Goal: Check status: Check status

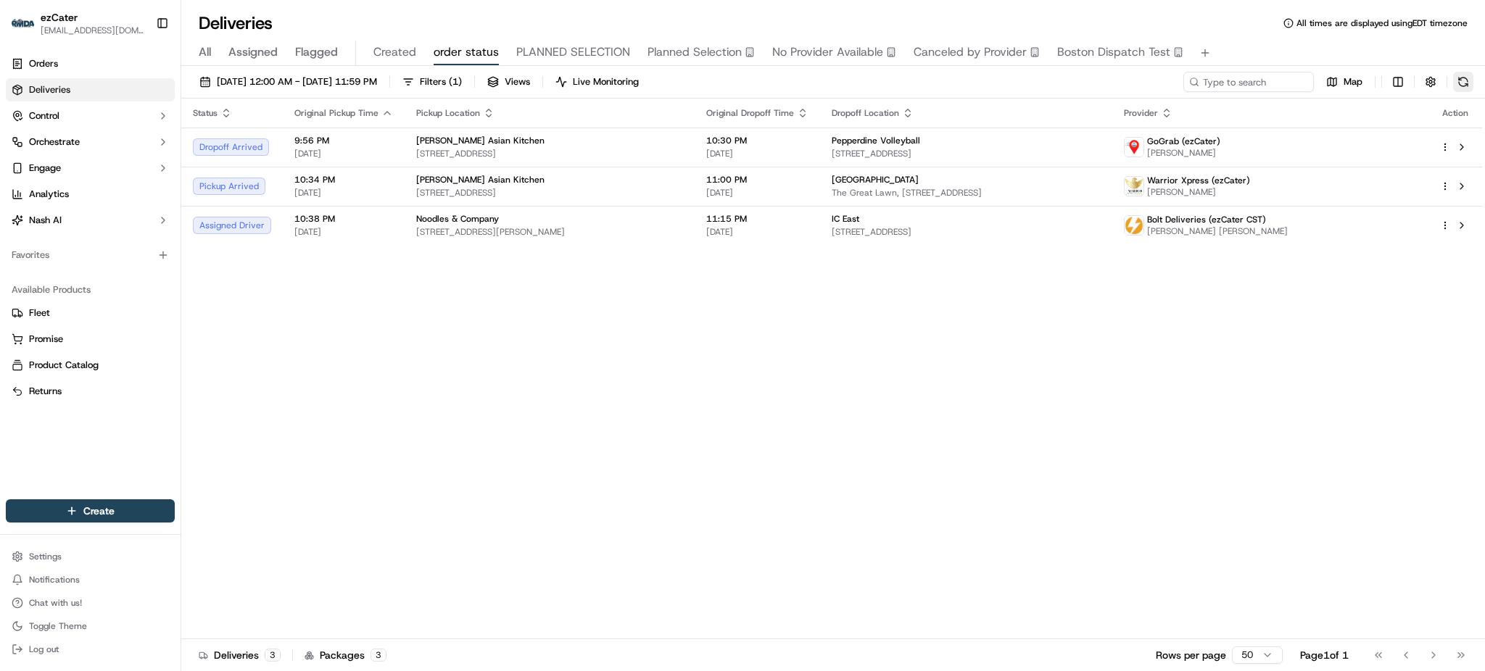
click at [1455, 80] on button at bounding box center [1463, 82] width 20 height 20
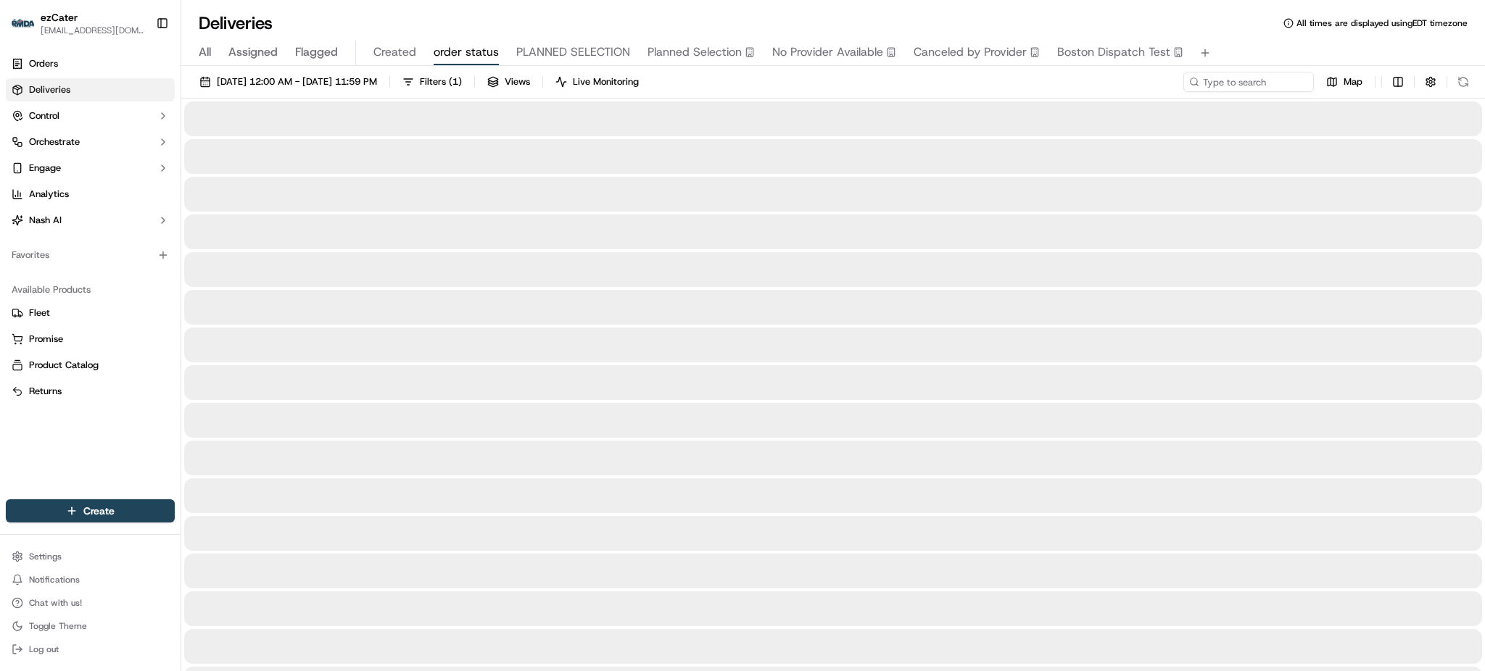
click at [1232, 42] on div "All Assigned Flagged Created order status PLANNED SELECTION Planned Selection N…" at bounding box center [833, 53] width 1304 height 25
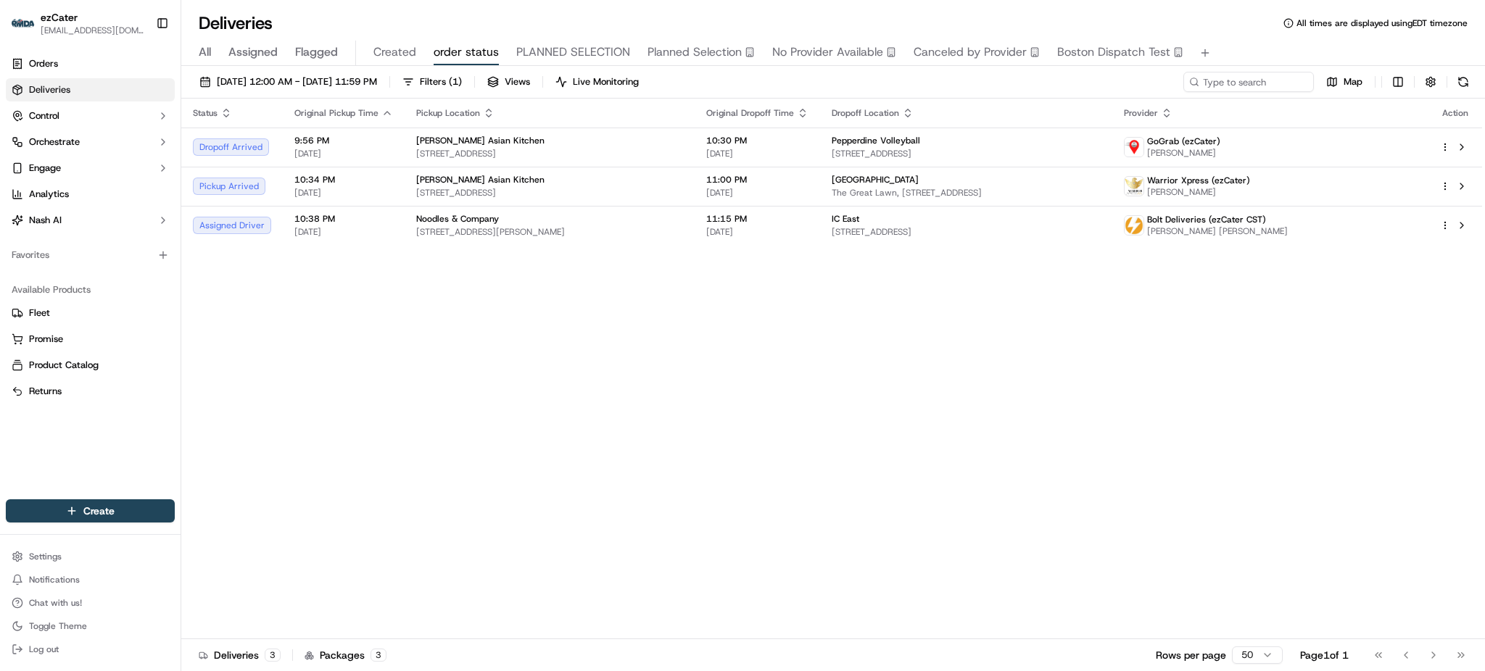
click at [574, 290] on div "Status Original Pickup Time Pickup Location Original Dropoff Time Dropoff Locat…" at bounding box center [831, 369] width 1301 height 541
click at [972, 555] on div "Status Original Pickup Time Pickup Location Original Dropoff Time Dropoff Locat…" at bounding box center [831, 369] width 1301 height 541
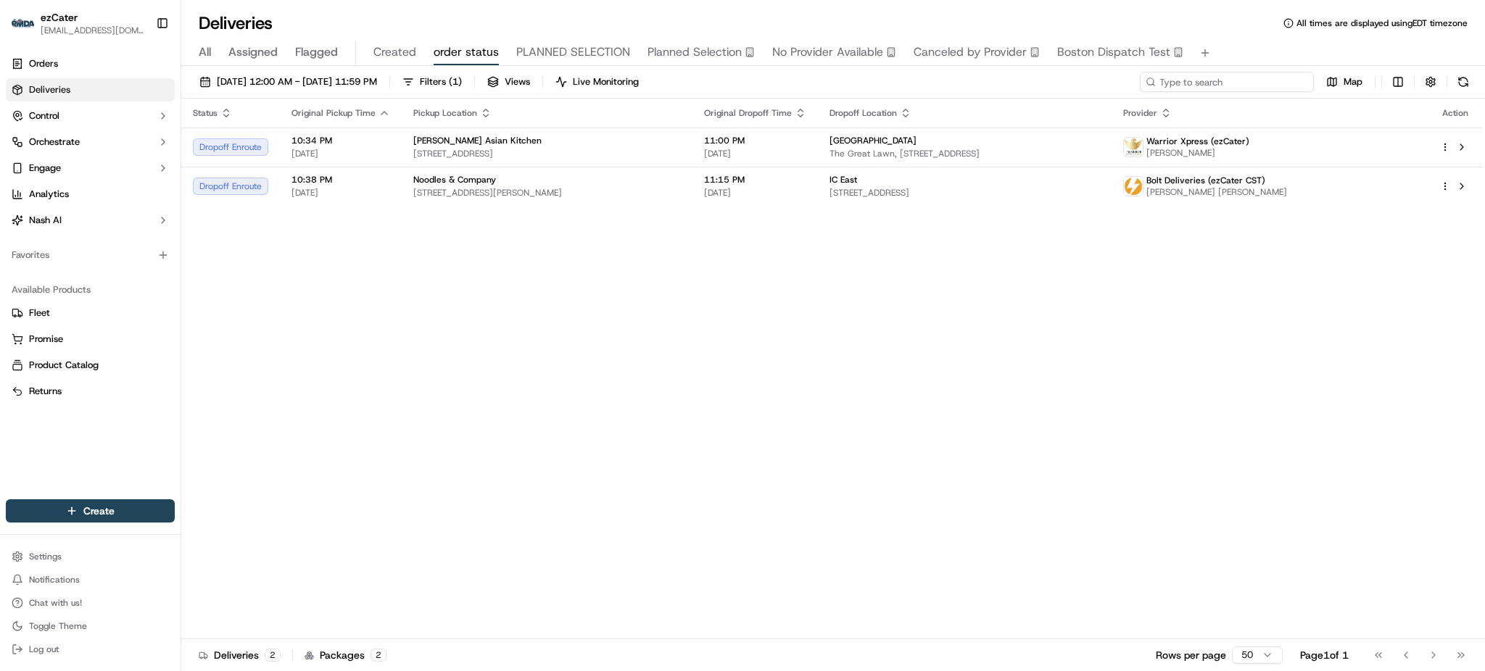
click at [1227, 78] on input at bounding box center [1227, 82] width 174 height 20
paste input "58UAXX"
type input "58UAXX"
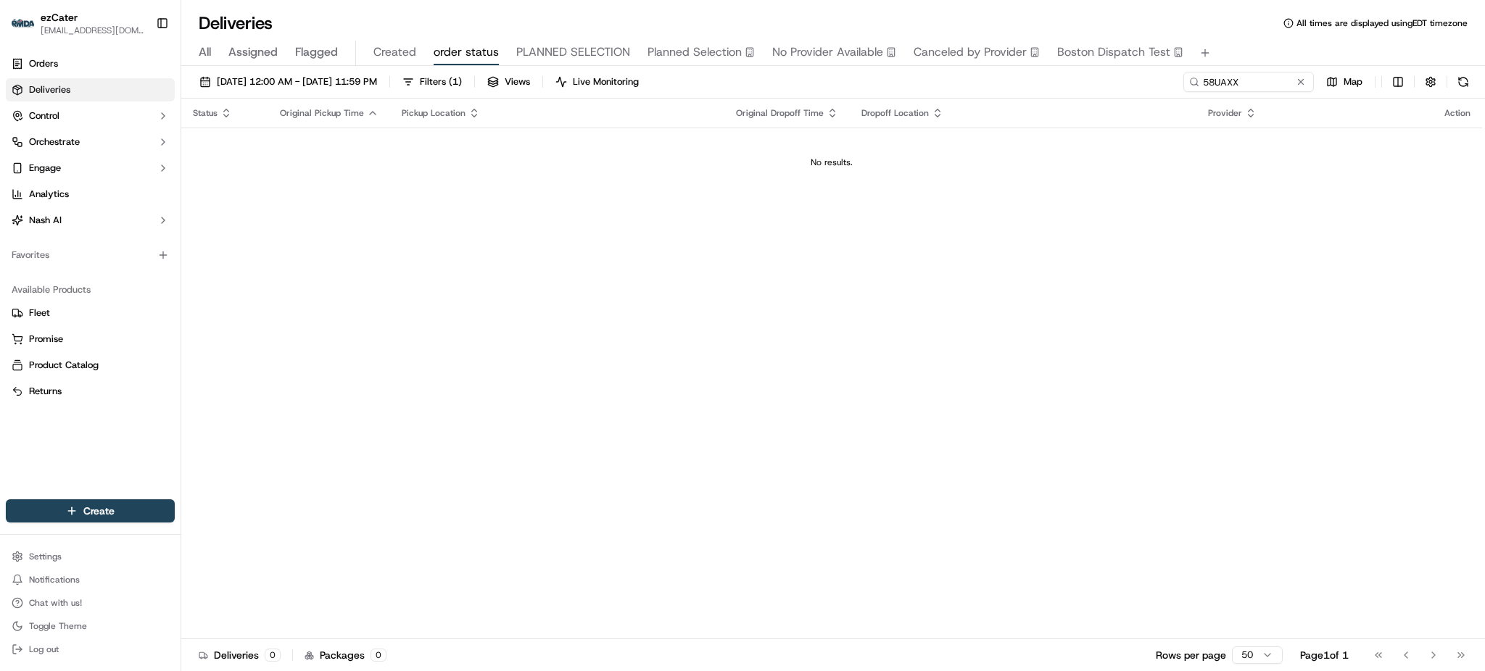
click at [194, 46] on div "All Assigned Flagged Created order status PLANNED SELECTION Planned Selection N…" at bounding box center [833, 53] width 1304 height 25
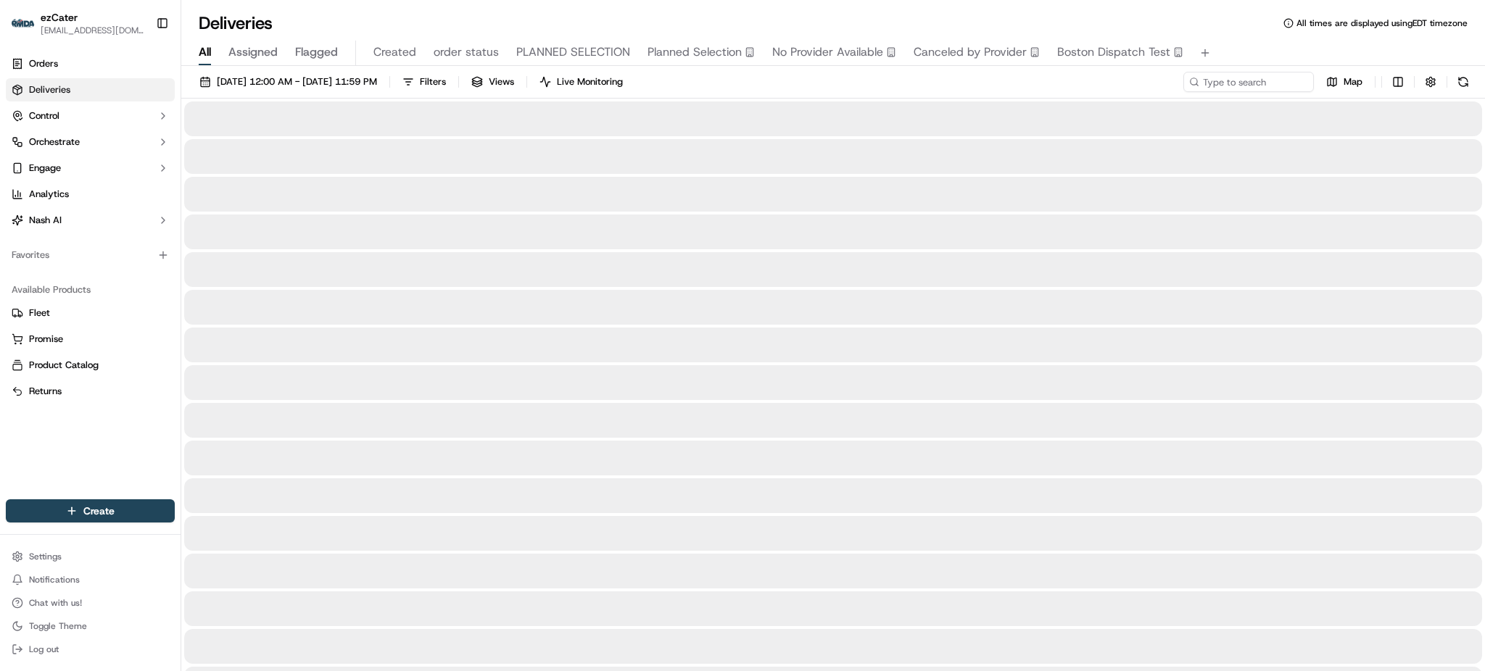
click at [204, 57] on span "All" at bounding box center [205, 52] width 12 height 17
click at [1228, 76] on input at bounding box center [1227, 82] width 174 height 20
paste input "58UAXX"
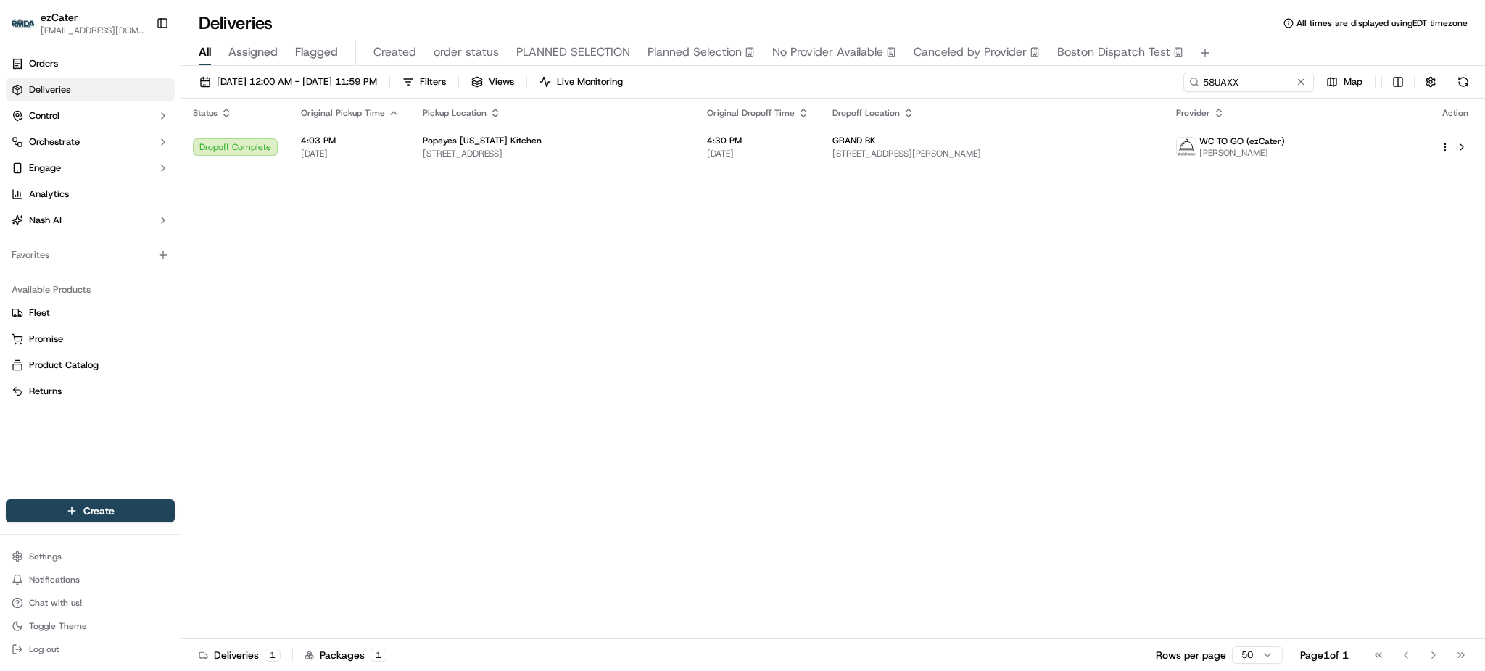
click at [885, 113] on span "Dropoff Location" at bounding box center [865, 113] width 67 height 12
click at [882, 146] on td "GRAND BK [STREET_ADDRESS][PERSON_NAME]" at bounding box center [993, 147] width 344 height 39
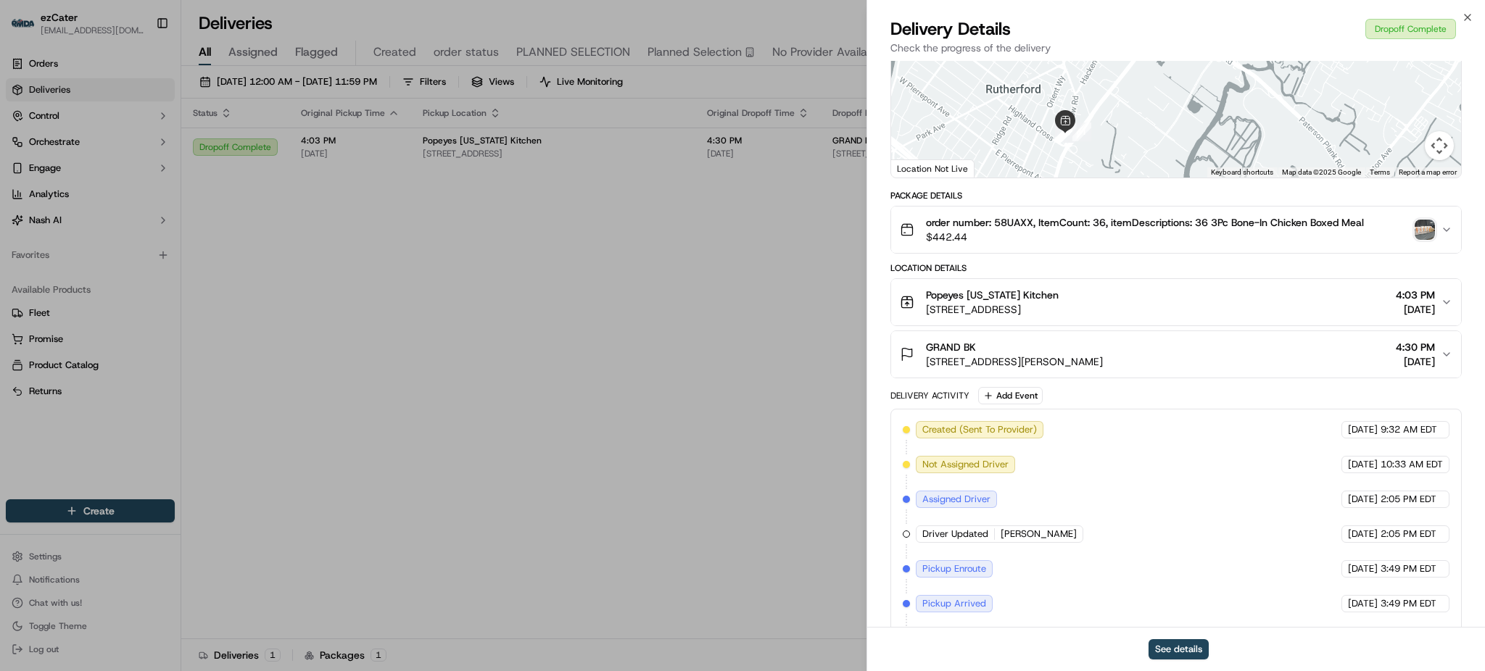
scroll to position [303, 0]
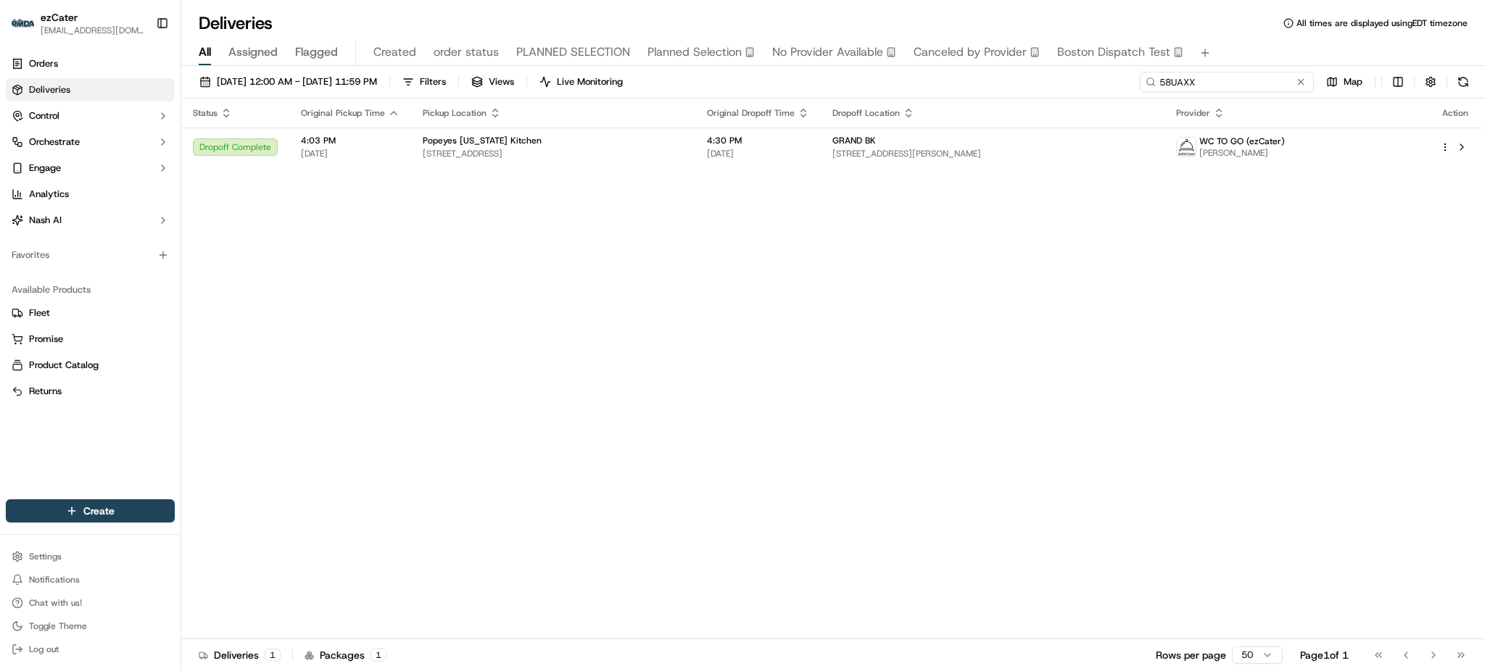
click at [1257, 83] on input "58UAXX" at bounding box center [1227, 82] width 174 height 20
paste input "YHGU15"
click at [1239, 33] on div "Deliveries All times are displayed using EDT timezone" at bounding box center [833, 23] width 1304 height 23
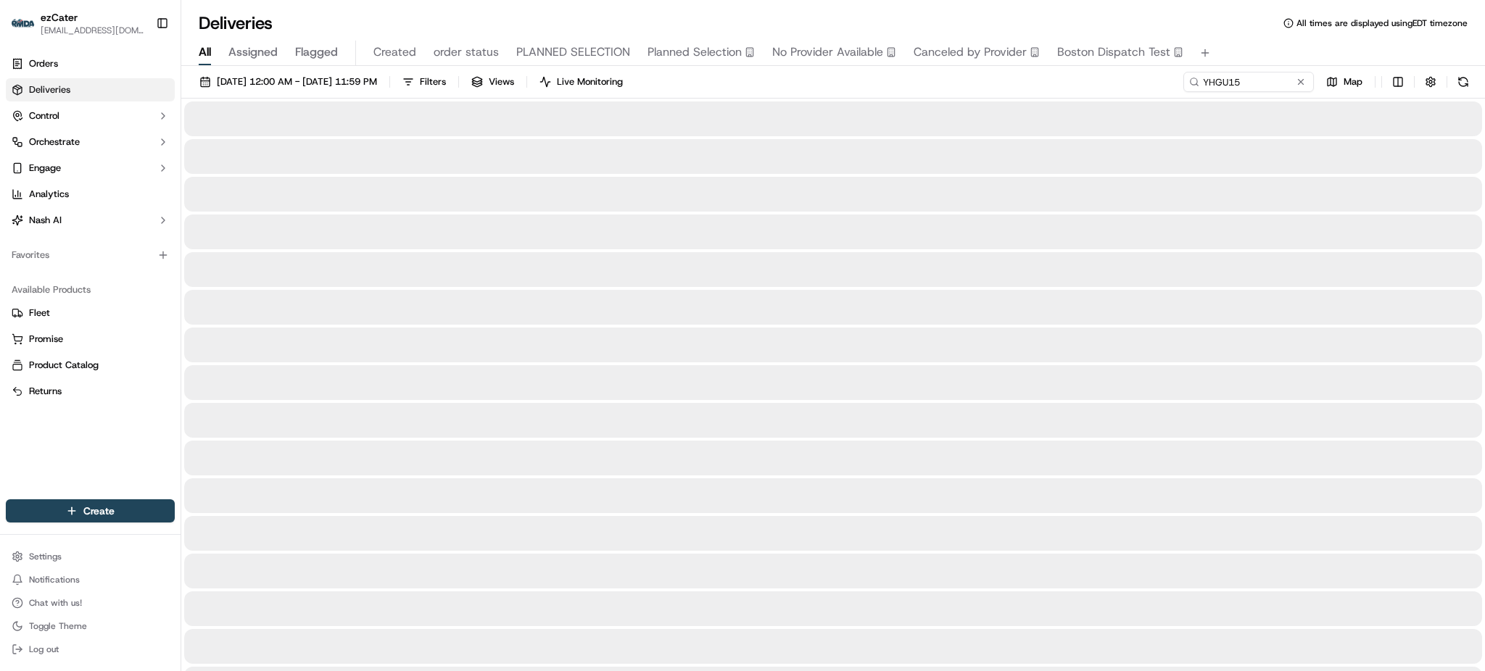
click at [1172, 92] on div "[DATE] 12:00 AM - [DATE] 11:59 PM Filters Views Live Monitoring YHGU15 Map" at bounding box center [833, 85] width 1304 height 27
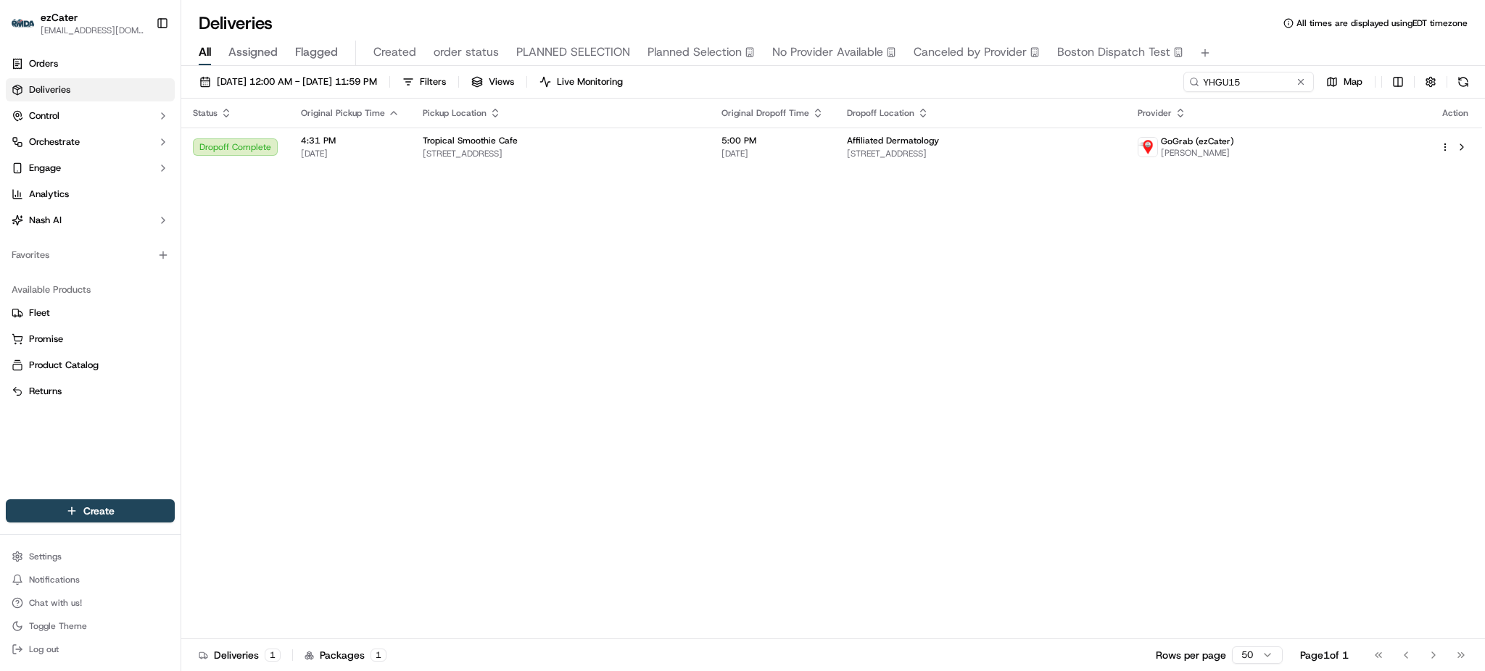
click at [1109, 121] on th "Dropoff Location" at bounding box center [981, 113] width 292 height 29
click at [1103, 132] on td "Affiliated Dermatology [STREET_ADDRESS]" at bounding box center [981, 147] width 292 height 39
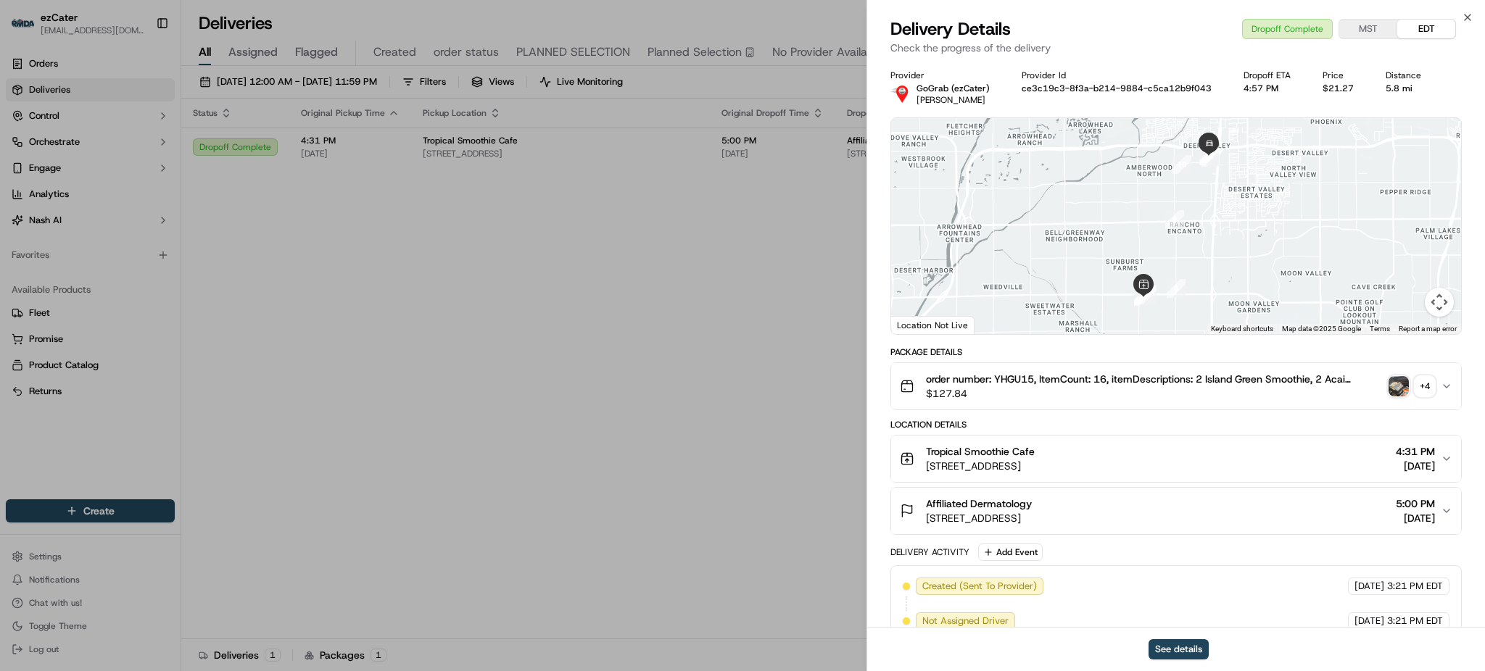
scroll to position [303, 0]
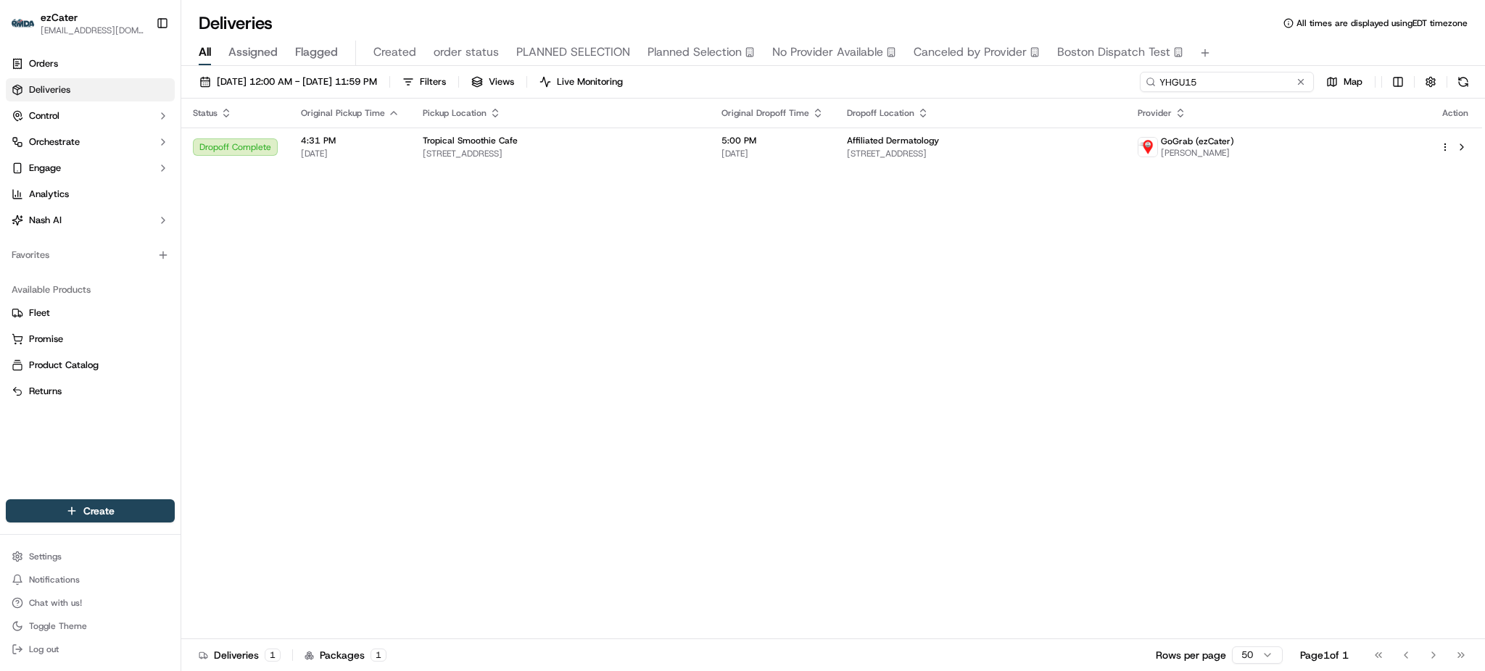
click at [1234, 76] on input "YHGU15" at bounding box center [1227, 82] width 174 height 20
paste input "FK388Z"
click at [1227, 26] on div "Deliveries All times are displayed using EDT timezone" at bounding box center [833, 23] width 1304 height 23
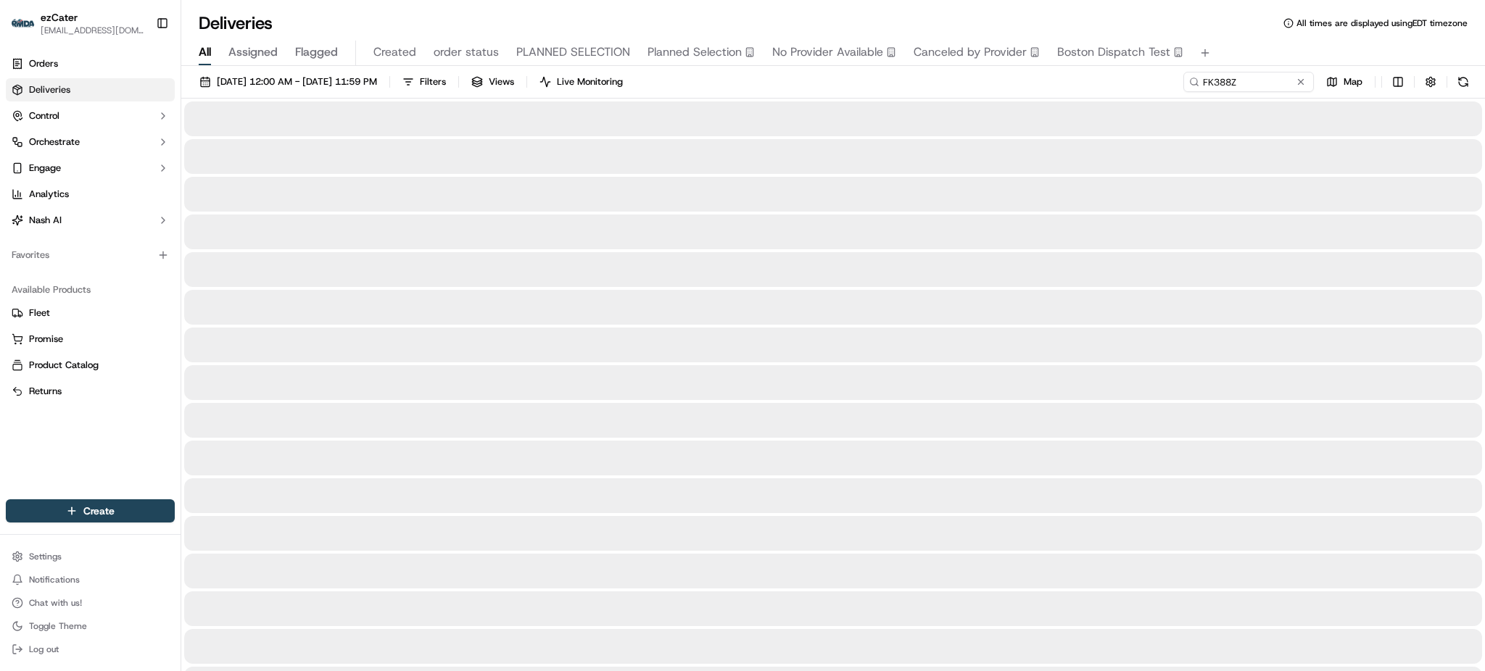
click at [1019, 78] on div "[DATE] 12:00 AM - [DATE] 11:59 PM Filters Views Live Monitoring FK388Z Map" at bounding box center [833, 85] width 1304 height 27
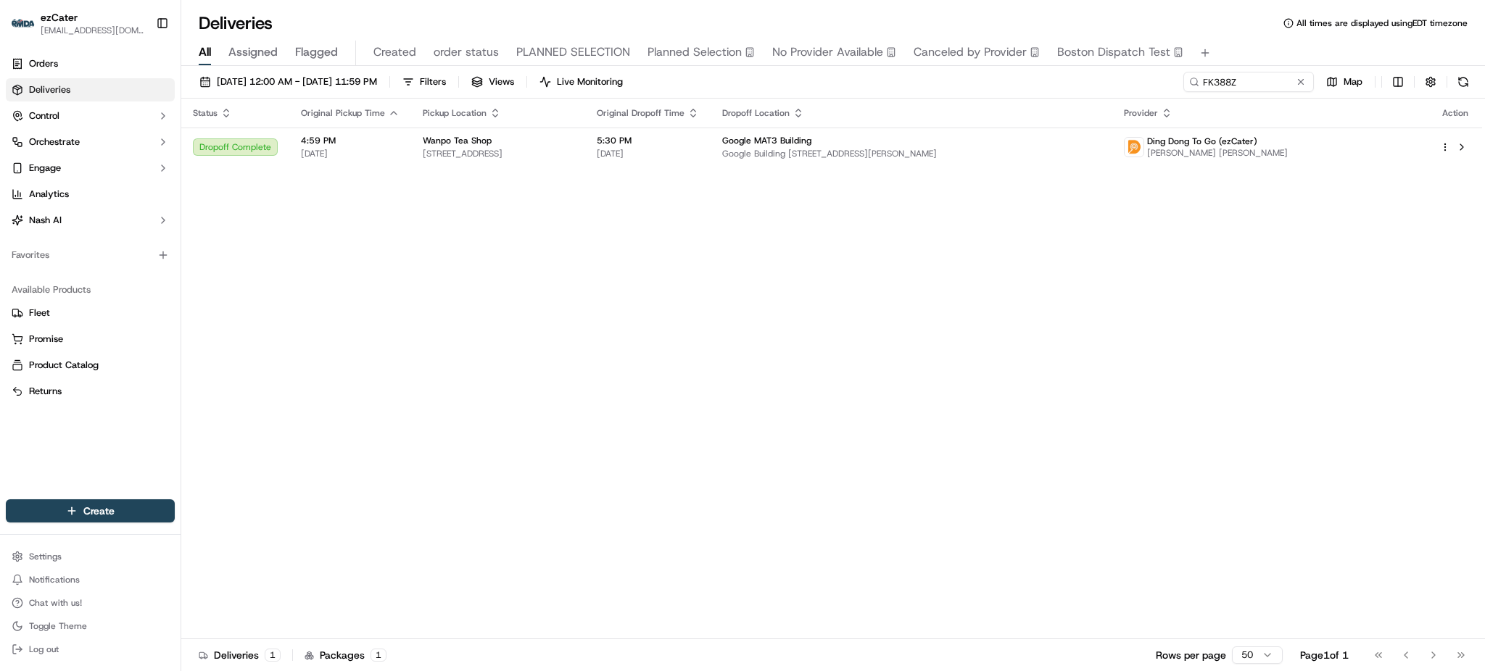
click at [778, 167] on div "Status Original Pickup Time Pickup Location Original Dropoff Time Dropoff Locat…" at bounding box center [831, 369] width 1301 height 541
click at [699, 158] on span "[DATE]" at bounding box center [648, 154] width 102 height 12
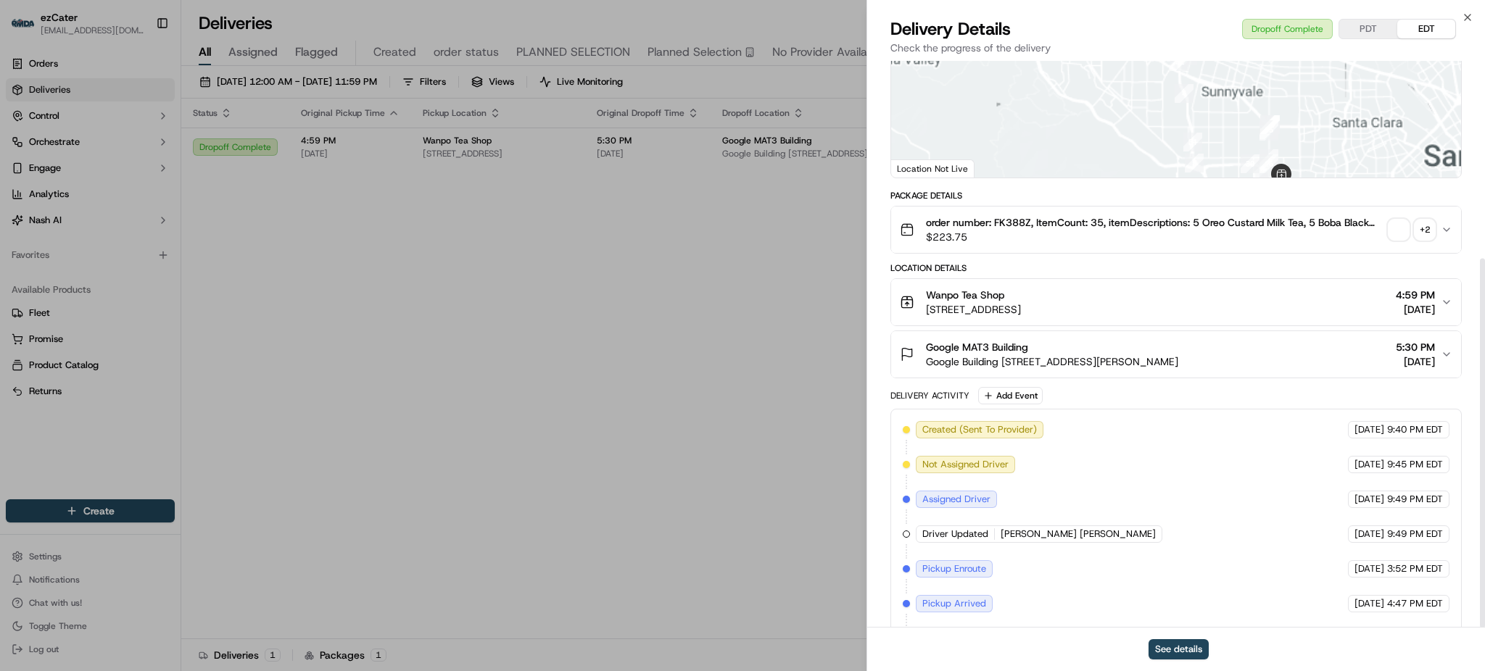
scroll to position [303, 0]
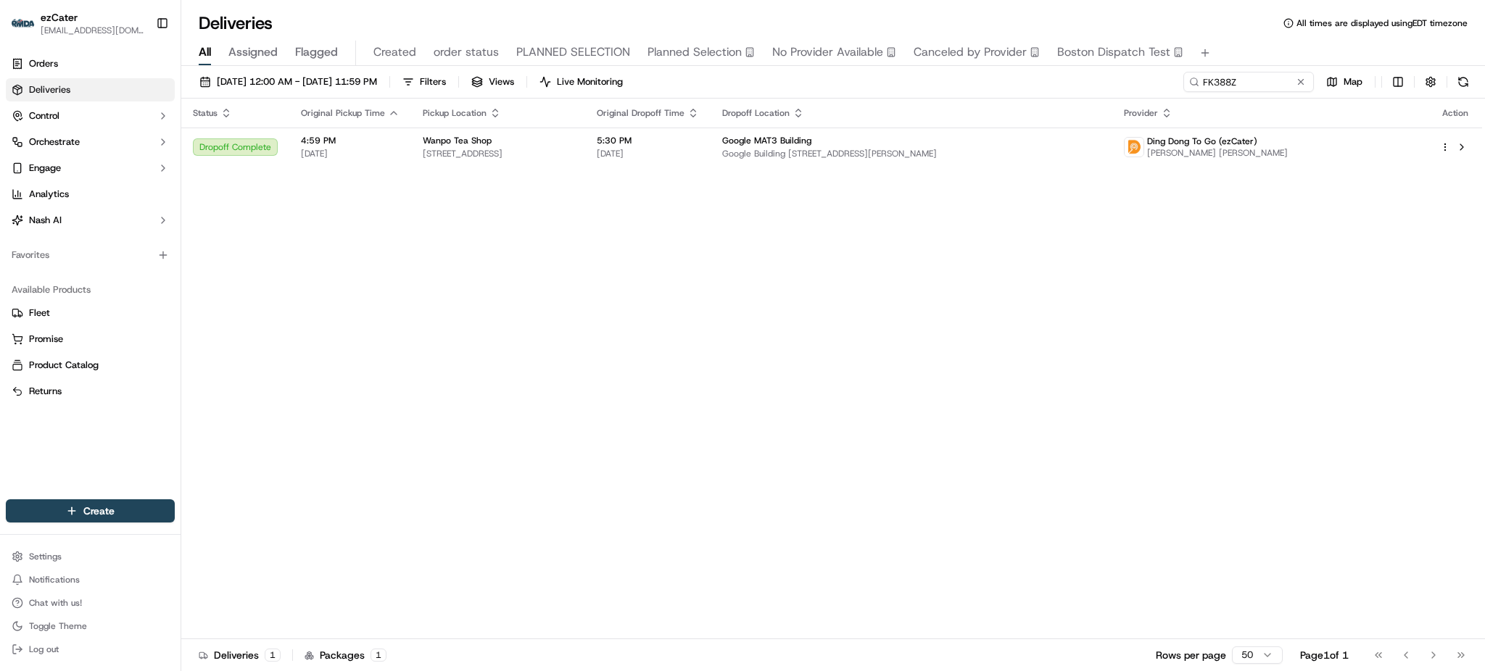
click at [796, 307] on div "Status Original Pickup Time Pickup Location Original Dropoff Time Dropoff Locat…" at bounding box center [831, 369] width 1301 height 541
click at [1288, 67] on div "[DATE] 12:00 AM - [DATE] 11:59 PM Filters Views Live Monitoring FK388Z Map Stat…" at bounding box center [833, 370] width 1304 height 608
click at [1275, 78] on input "FK388Z" at bounding box center [1227, 82] width 174 height 20
paste input "9JK3JA"
click at [1245, 41] on div "All Assigned Flagged Created order status PLANNED SELECTION Planned Selection N…" at bounding box center [833, 53] width 1304 height 25
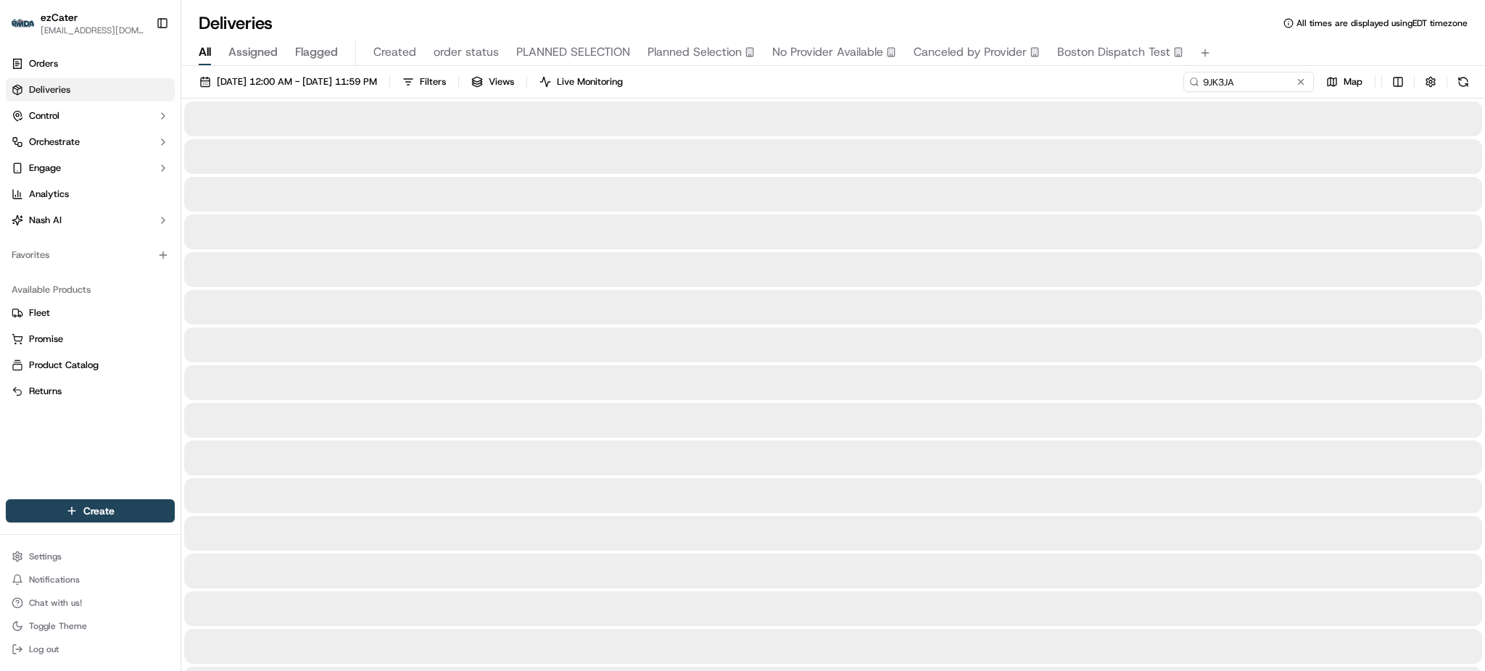
click at [1091, 77] on div "[DATE] 12:00 AM - [DATE] 11:59 PM Filters Views Live Monitoring 9JK3JA Map" at bounding box center [833, 85] width 1304 height 27
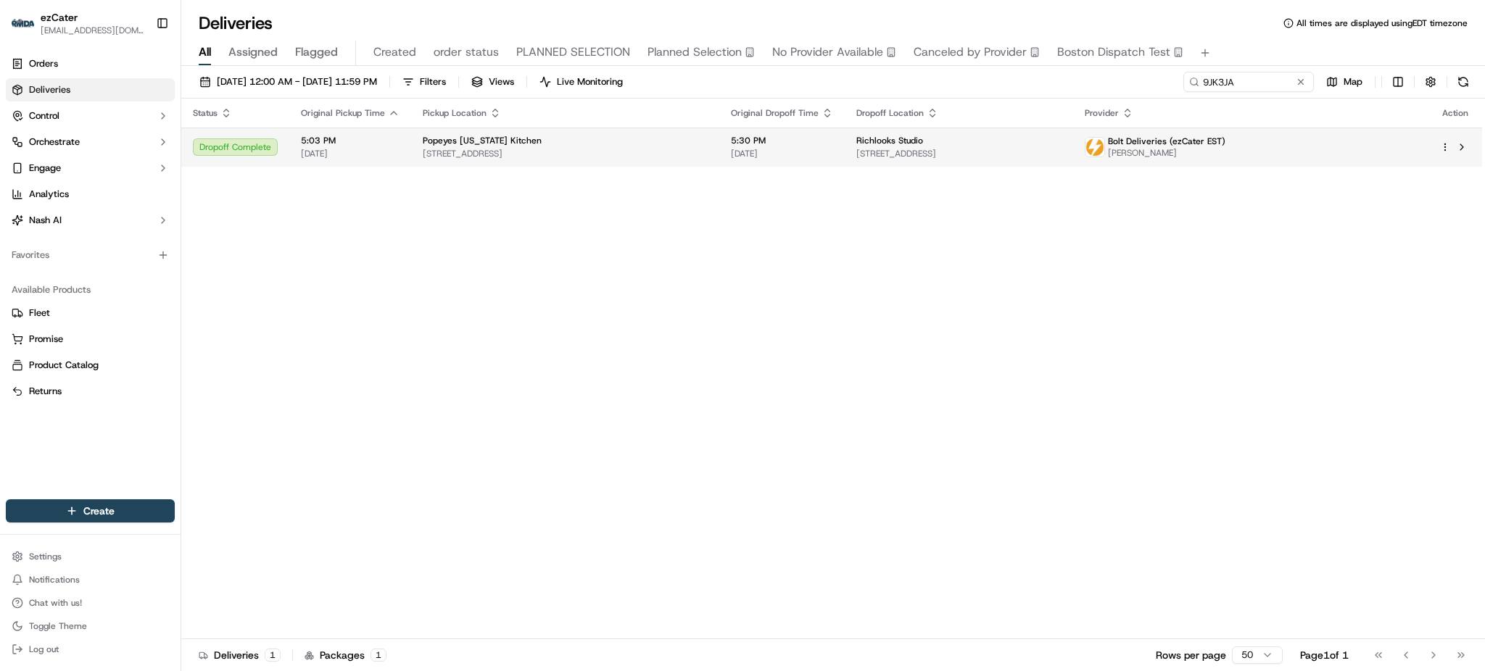
click at [836, 143] on td "5:30 PM [DATE]" at bounding box center [781, 147] width 125 height 39
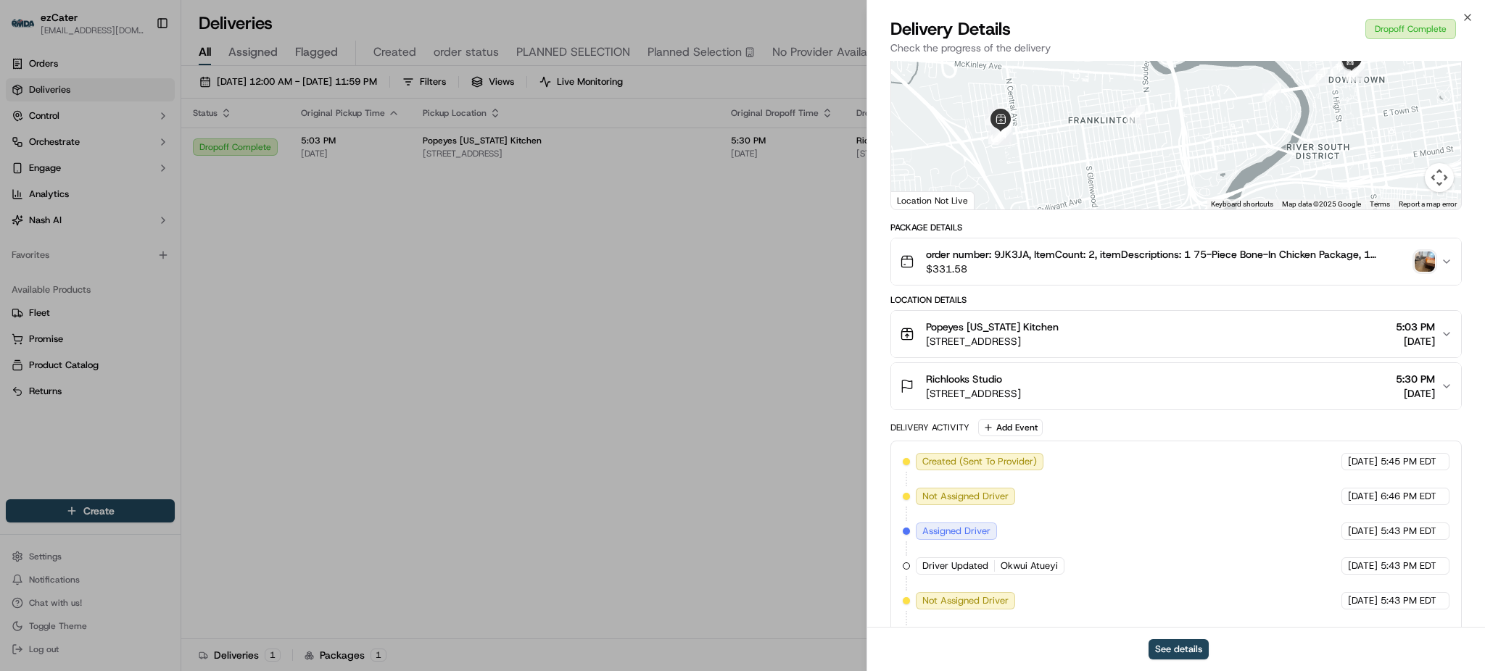
scroll to position [512, 0]
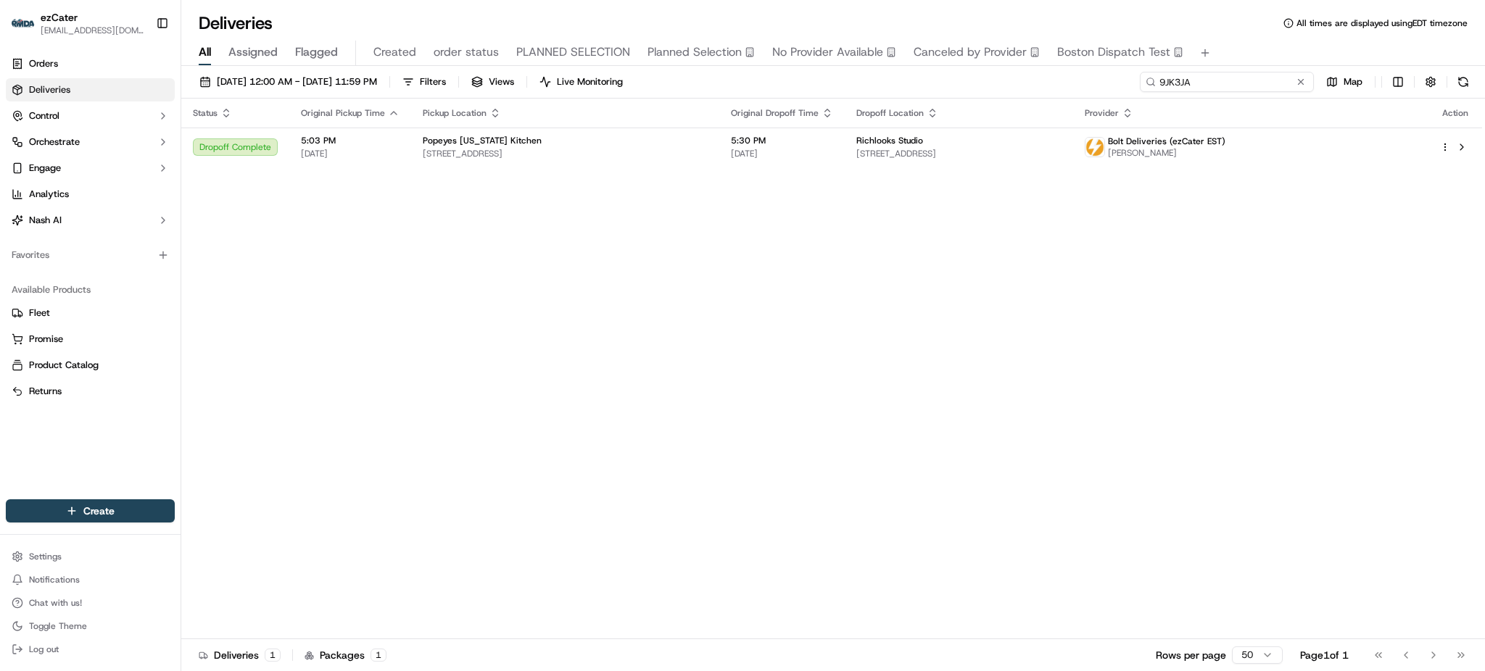
click at [1282, 78] on input "9JK3JA" at bounding box center [1227, 82] width 174 height 20
paste input "7HUKRK"
click at [1269, 58] on div "All Assigned Flagged Created order status PLANNED SELECTION Planned Selection N…" at bounding box center [833, 53] width 1304 height 25
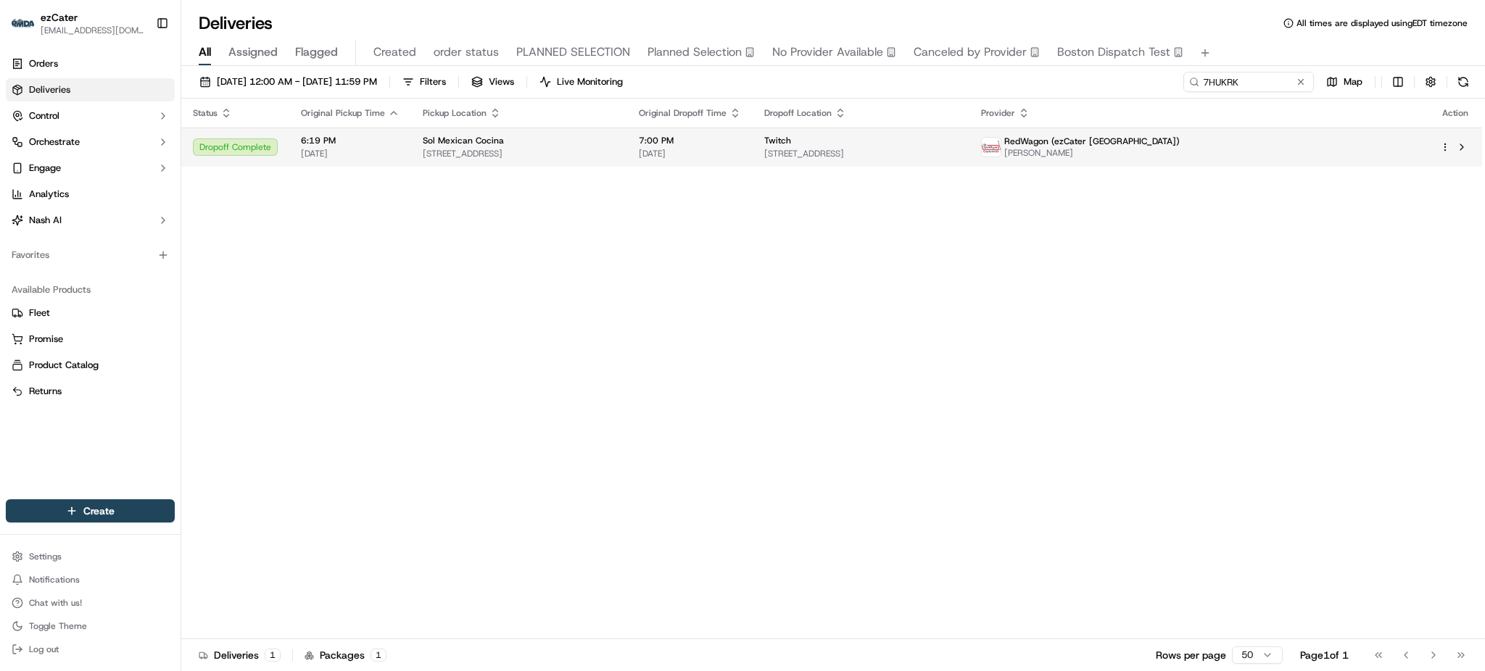
click at [852, 152] on span "[STREET_ADDRESS]" at bounding box center [861, 154] width 194 height 12
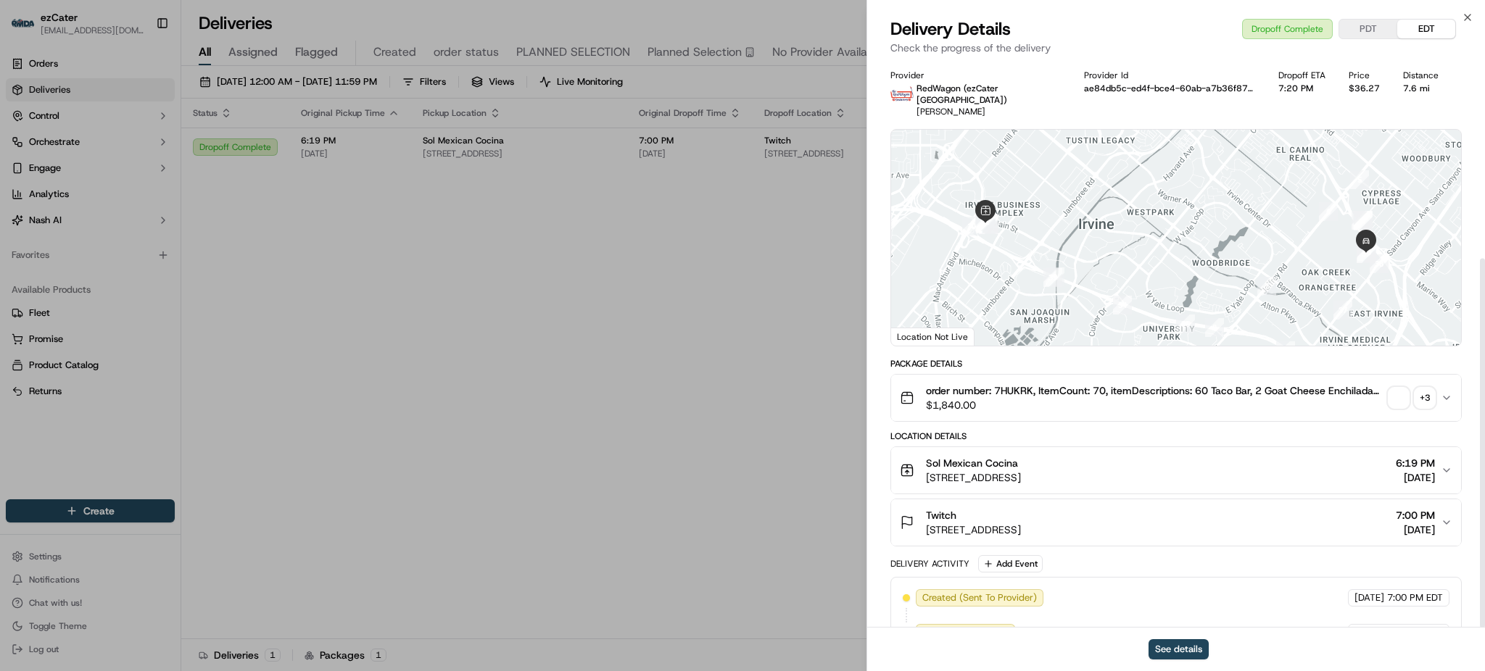
scroll to position [303, 0]
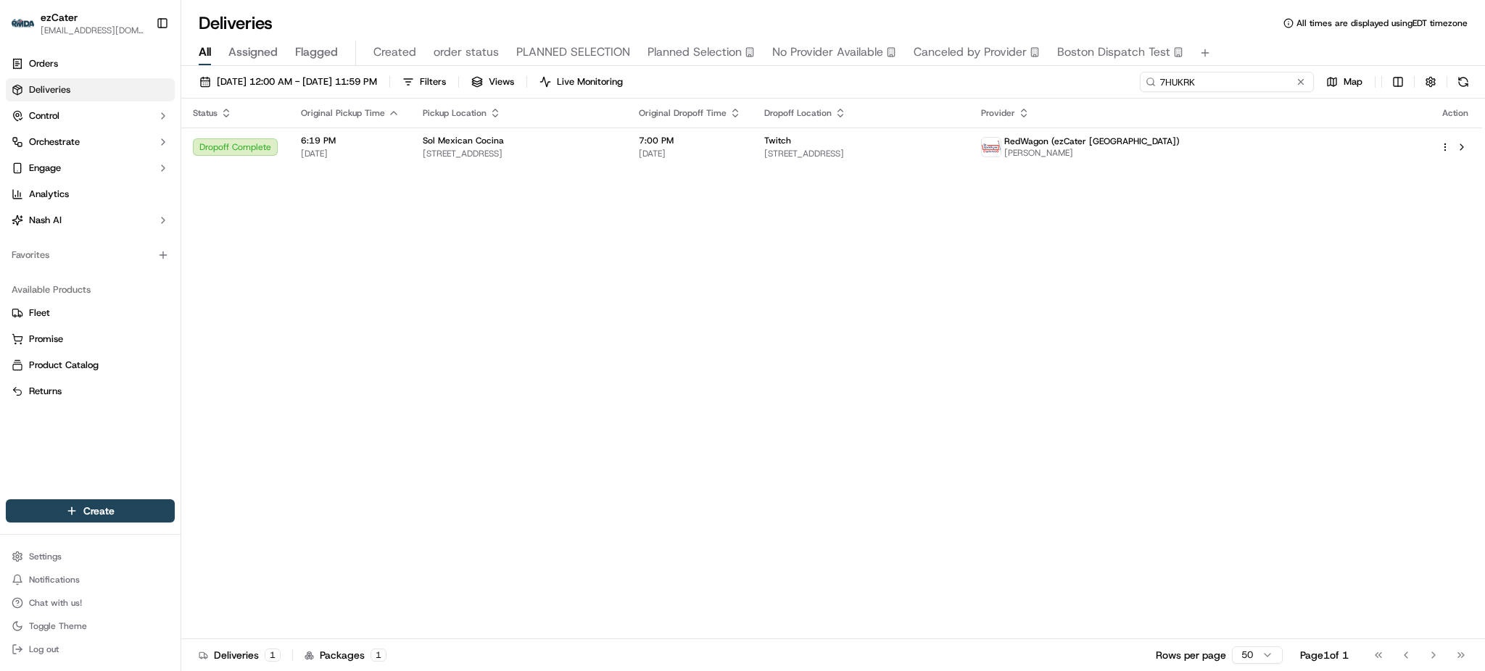
click at [1276, 79] on input "7HUKRK" at bounding box center [1227, 82] width 174 height 20
paste input "REL-4UZ48F"
click at [1249, 38] on div "All Assigned Flagged Created order status PLANNED SELECTION Planned Selection N…" at bounding box center [833, 50] width 1304 height 31
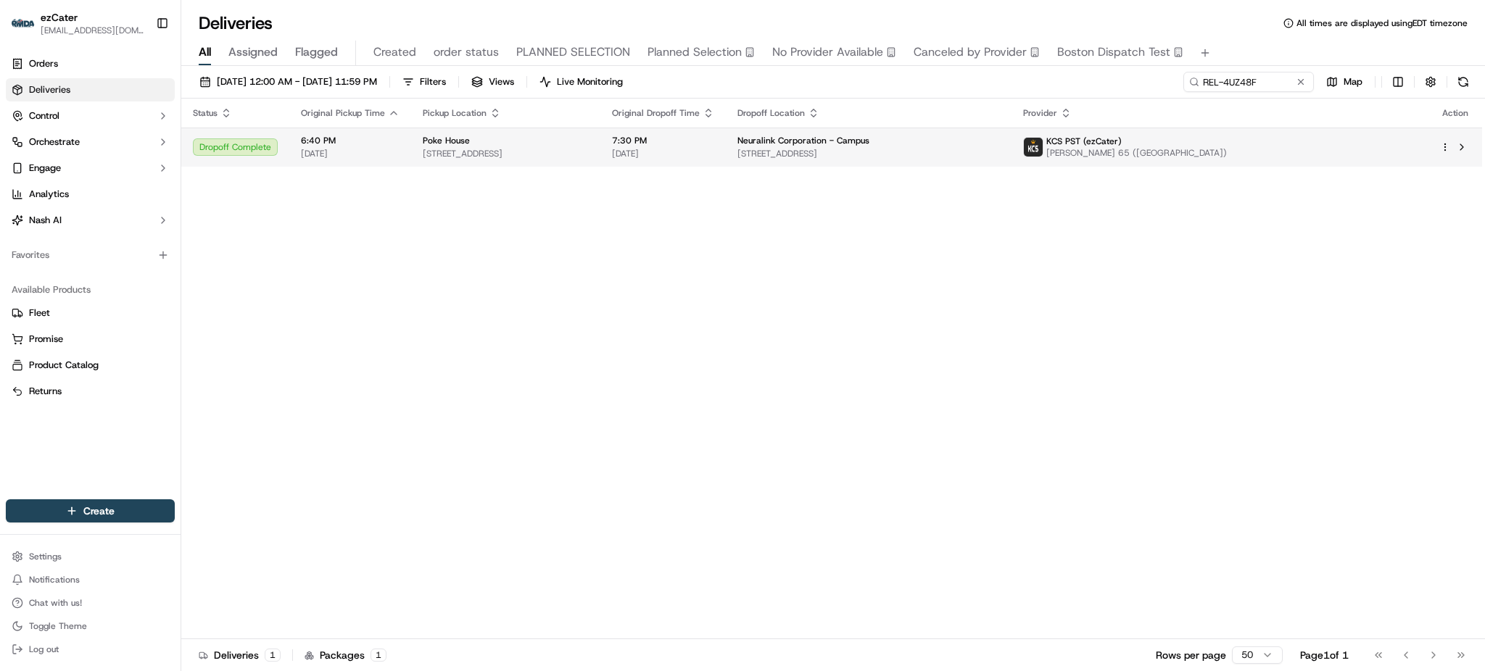
click at [714, 149] on span "[DATE]" at bounding box center [663, 154] width 102 height 12
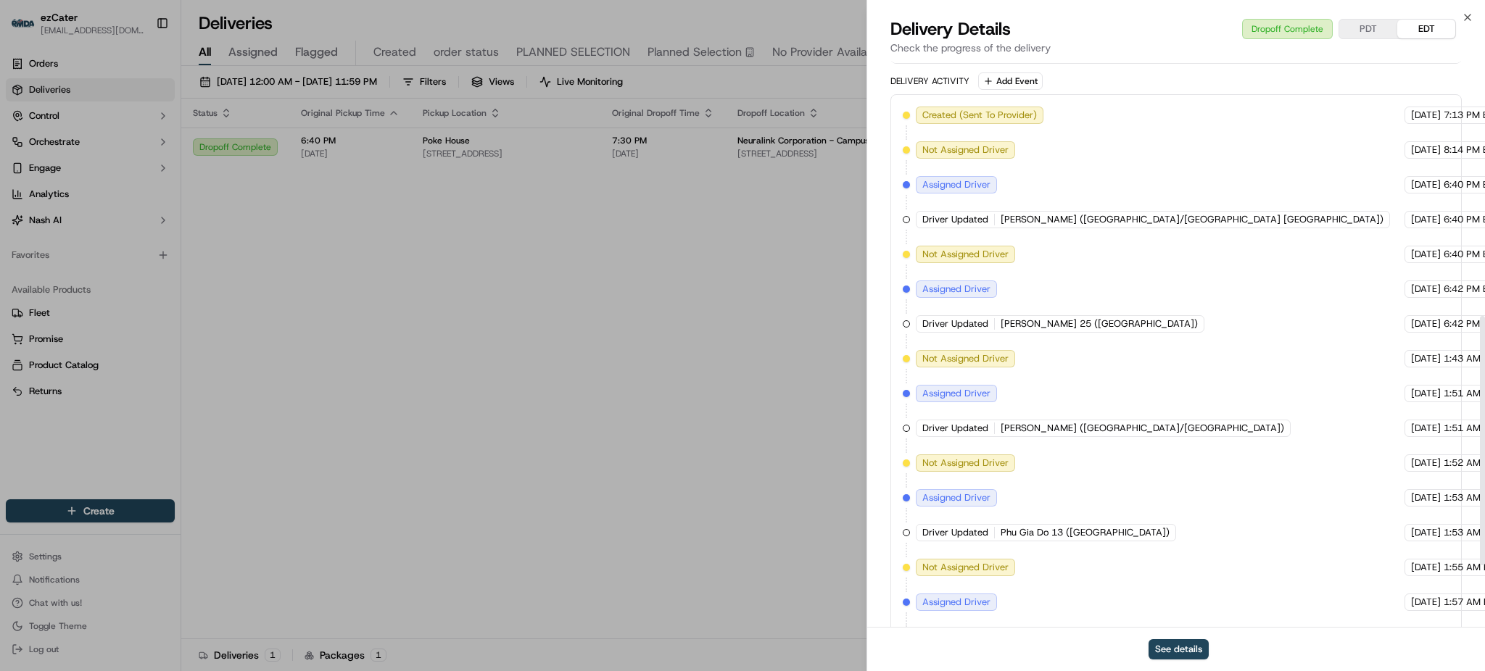
scroll to position [722, 0]
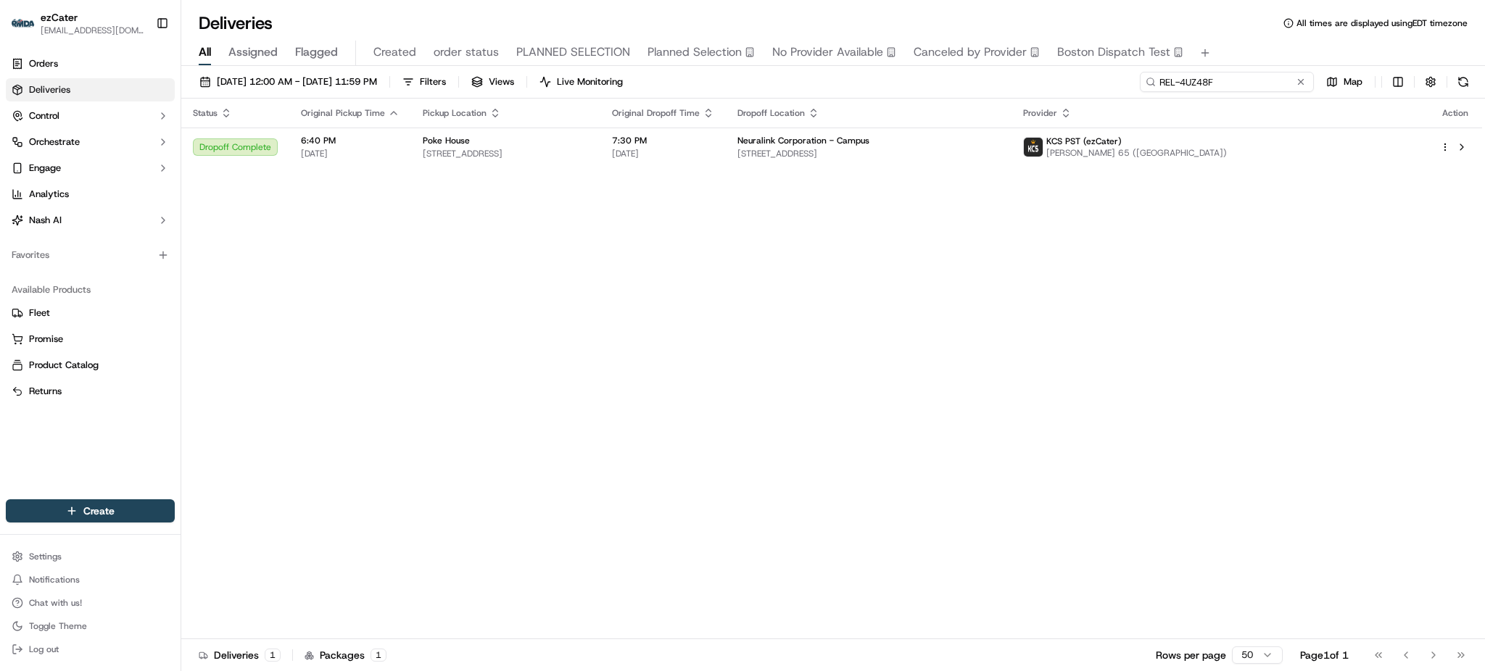
click at [1231, 87] on input "REL-4UZ48F" at bounding box center [1227, 82] width 174 height 20
paste input "JMQ81U"
click at [1223, 38] on div "All Assigned Flagged Created order status PLANNED SELECTION Planned Selection N…" at bounding box center [833, 50] width 1304 height 31
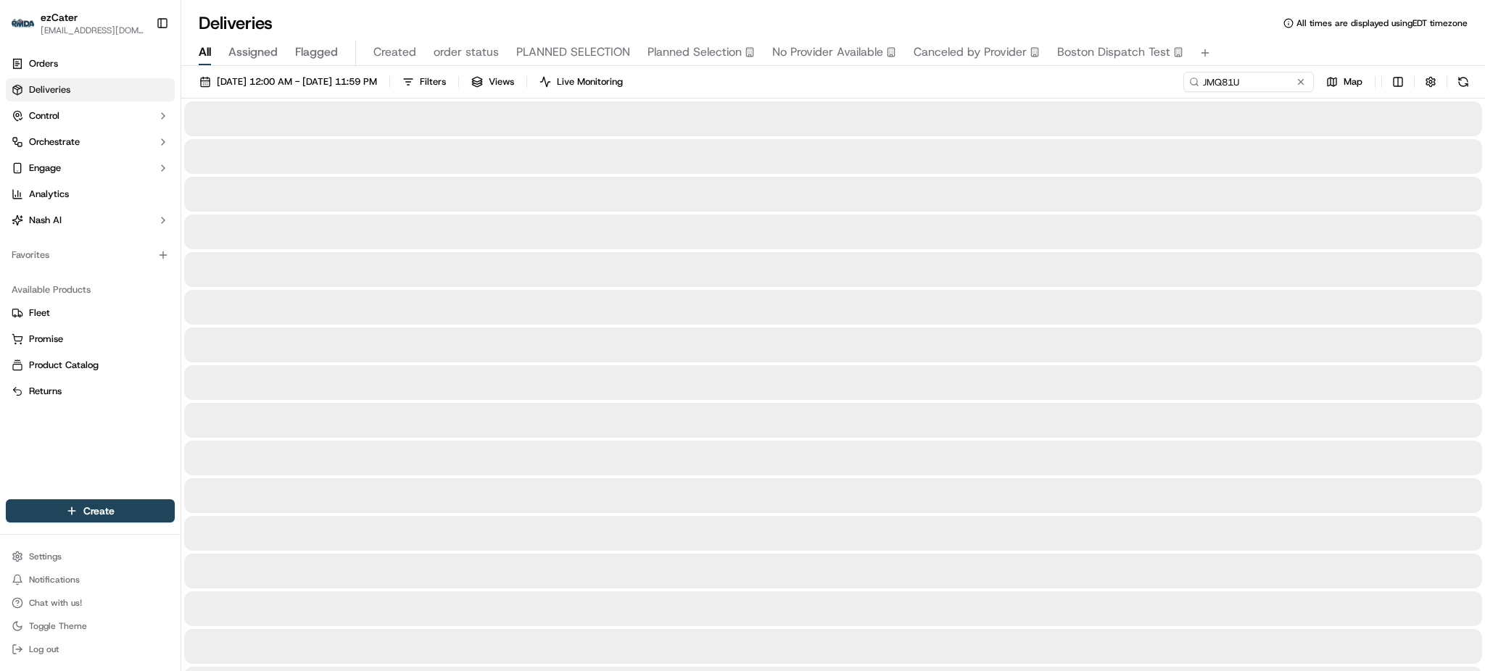
click at [941, 79] on div "[DATE] 12:00 AM - [DATE] 11:59 PM Filters Views Live Monitoring JMQ81U Map" at bounding box center [833, 85] width 1304 height 27
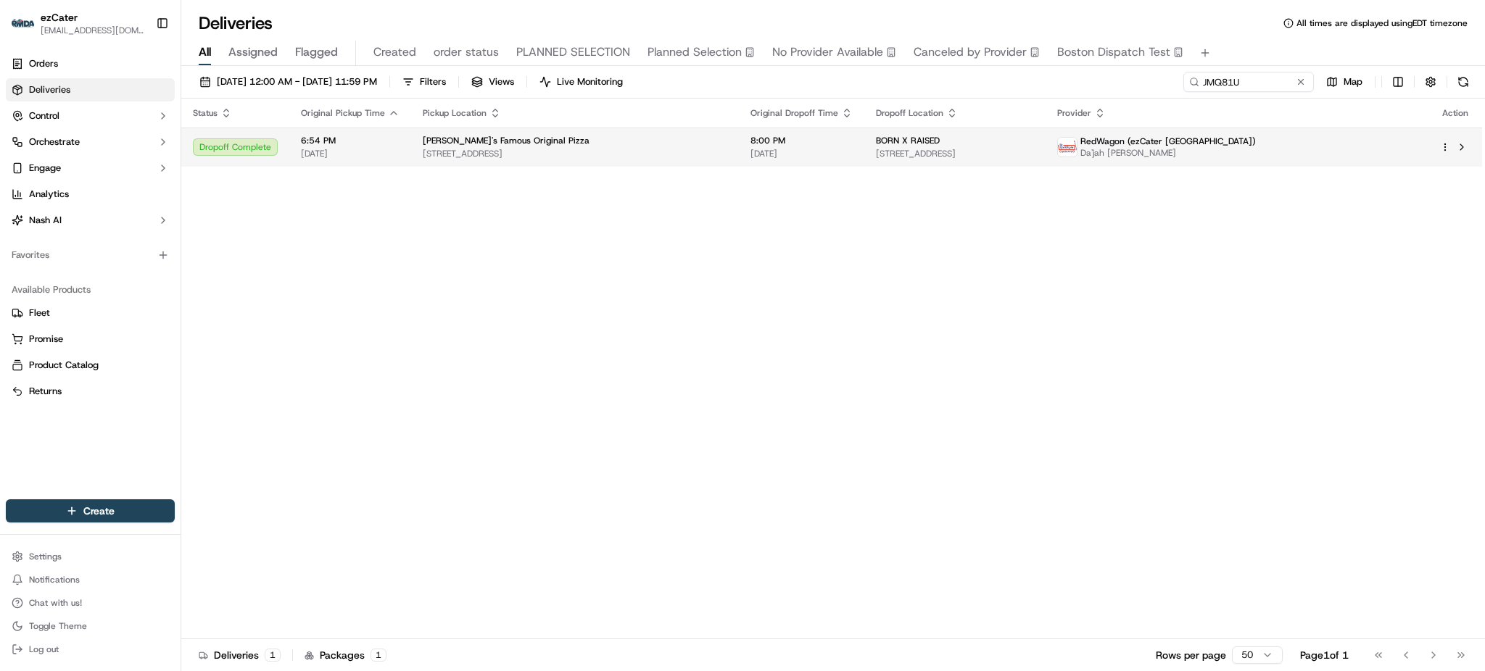
click at [838, 149] on span "[DATE]" at bounding box center [802, 154] width 102 height 12
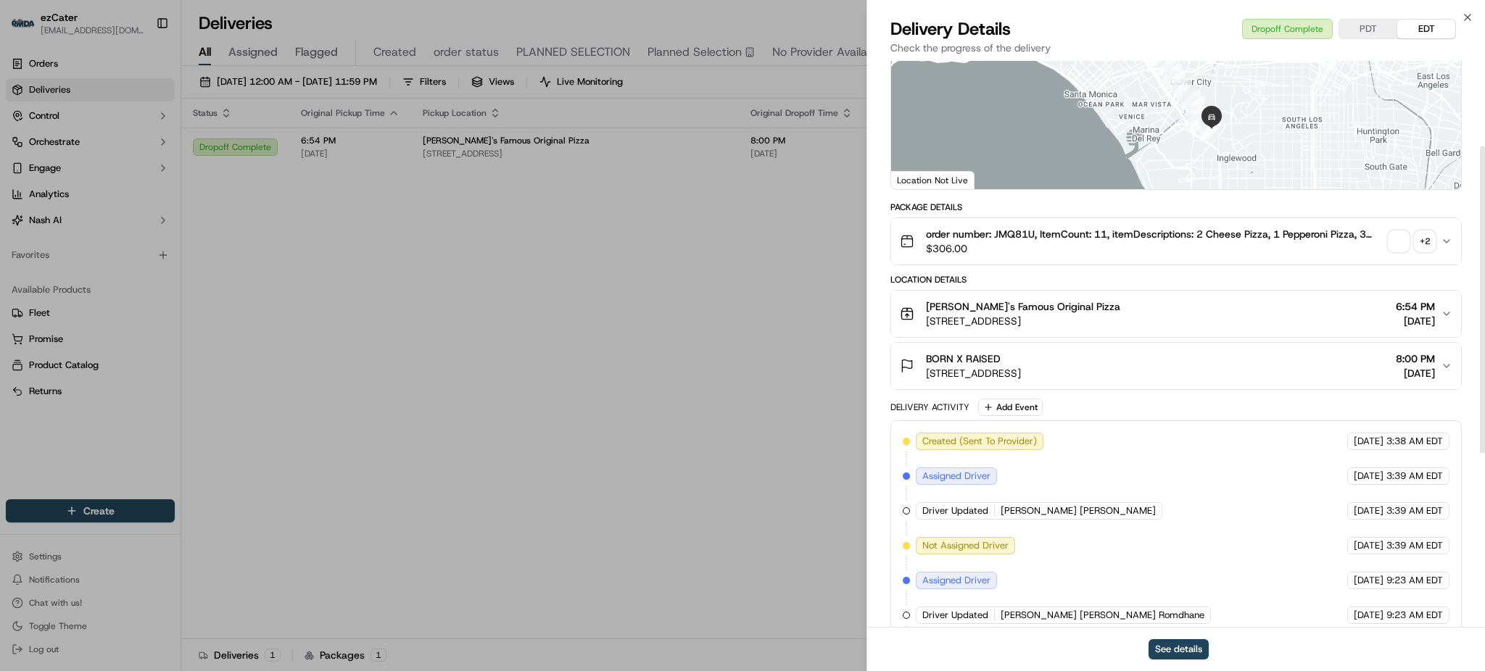
scroll to position [477, 0]
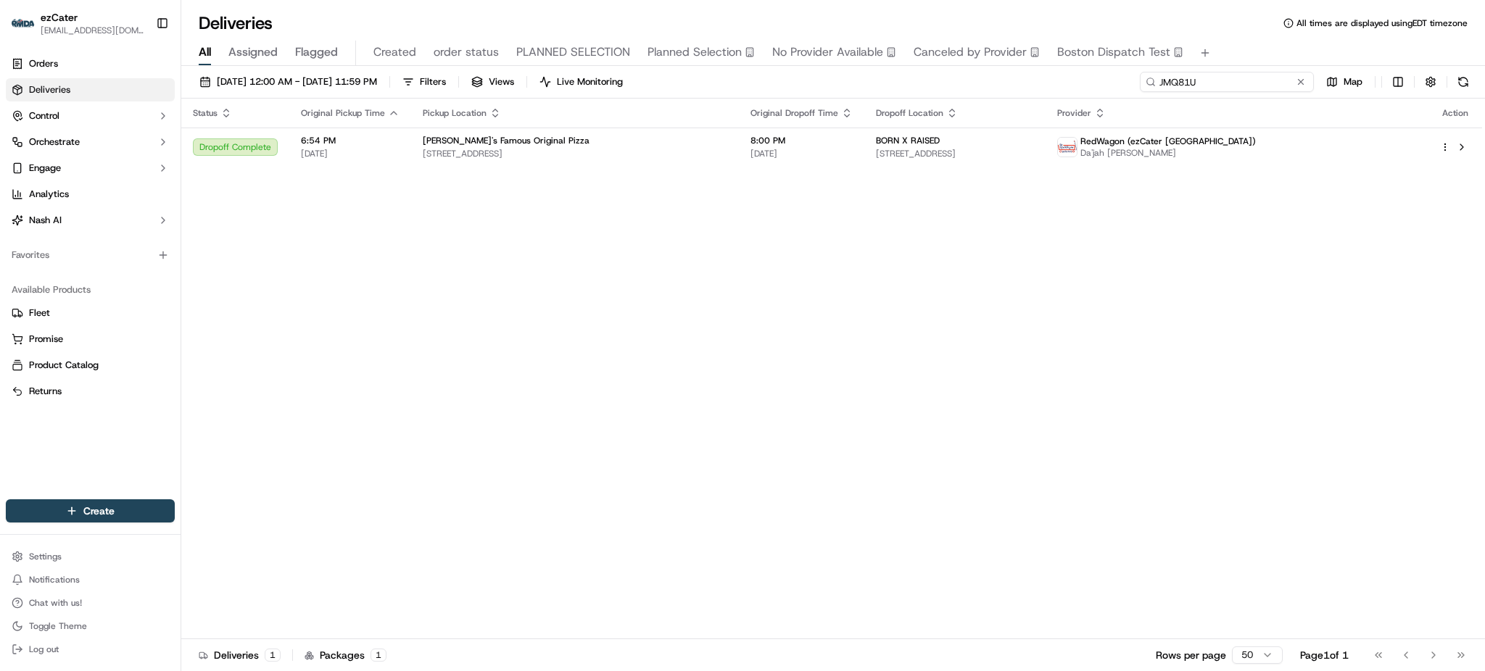
click at [1278, 89] on input "JMQ81U" at bounding box center [1227, 82] width 174 height 20
paste input "7WX4PE"
type input "7WX4PE"
click at [1246, 41] on div "All Assigned Flagged Created order status PLANNED SELECTION Planned Selection N…" at bounding box center [833, 53] width 1304 height 25
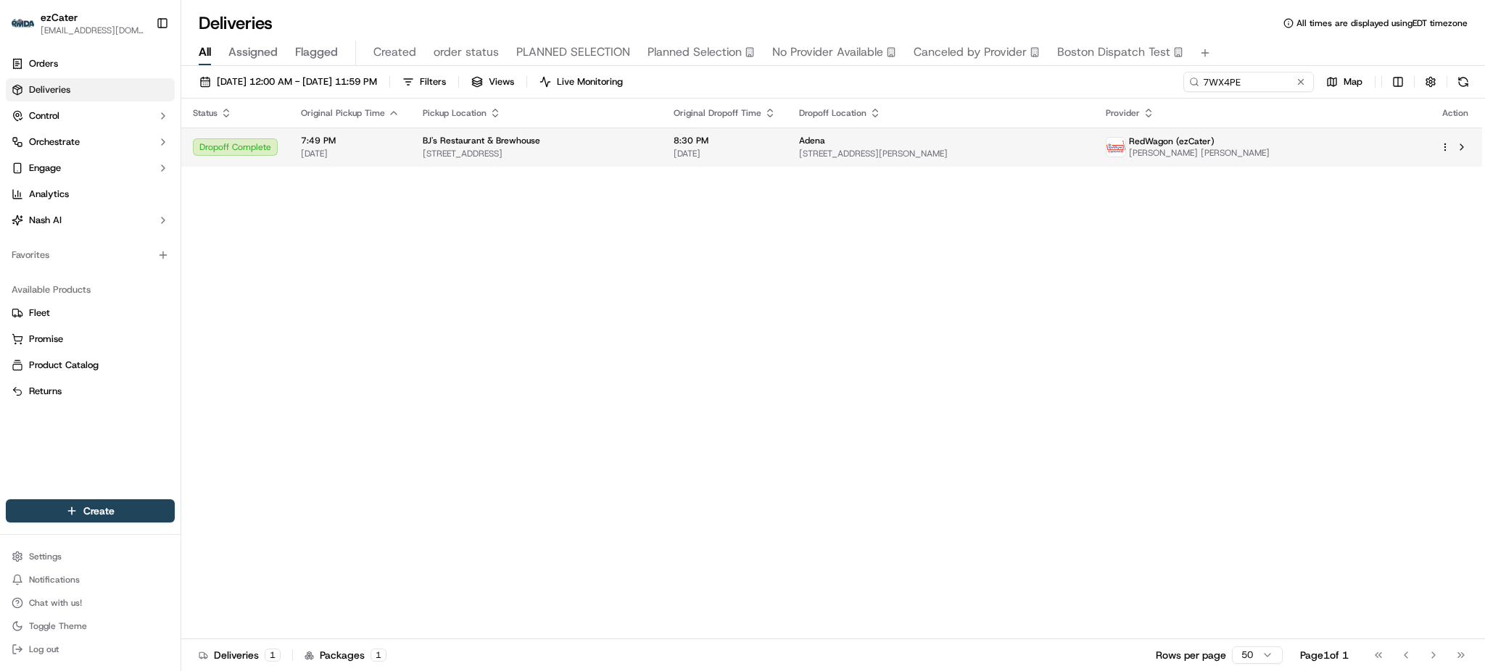
click at [776, 138] on span "8:30 PM" at bounding box center [725, 141] width 102 height 12
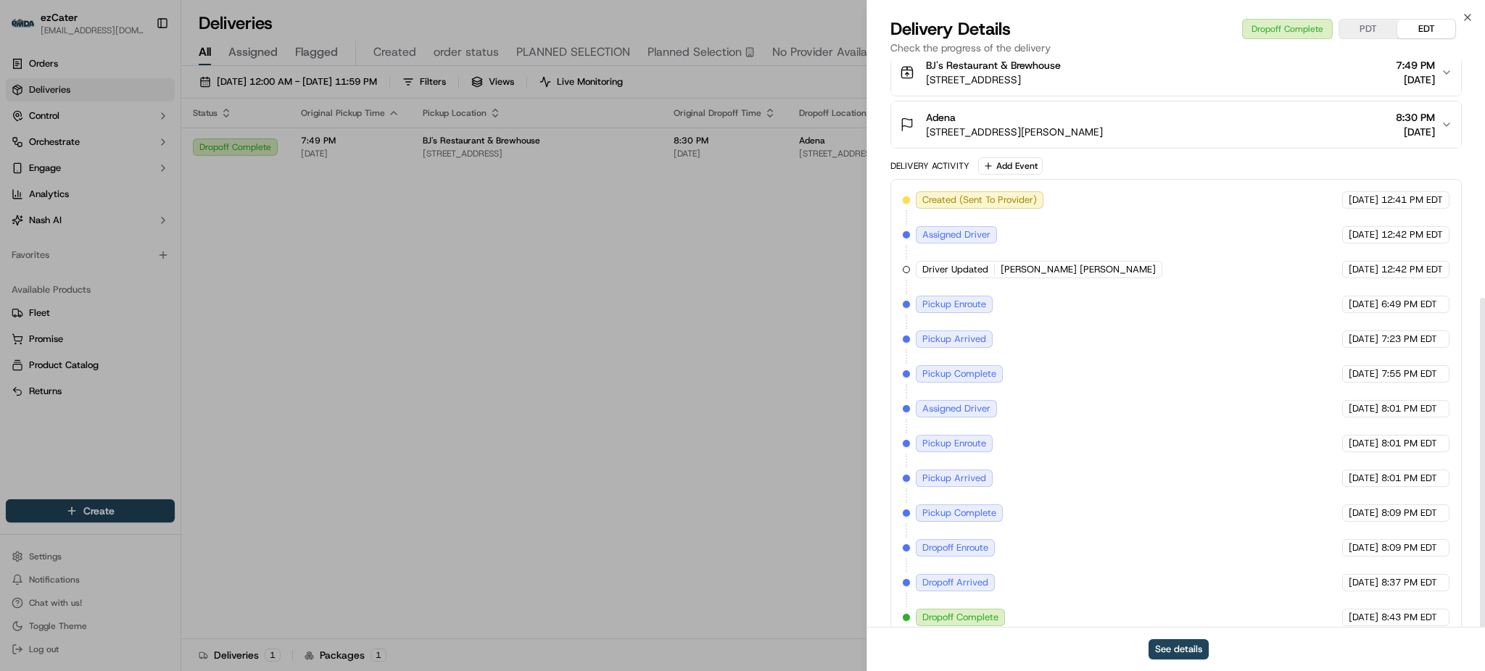
scroll to position [408, 0]
